Goal: Find specific page/section

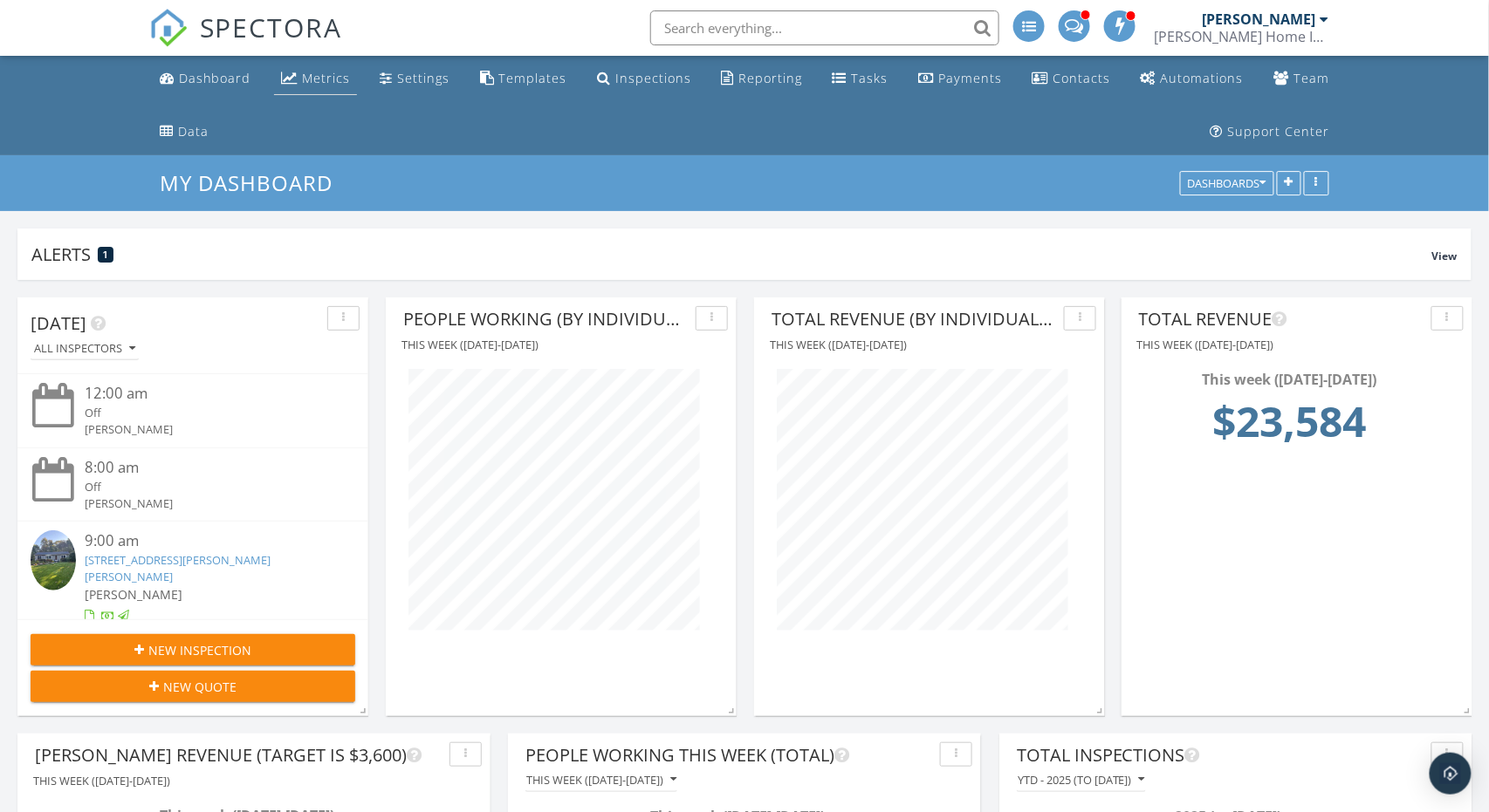
click at [296, 78] on div "Metrics" at bounding box center [289, 77] width 17 height 14
